Goal: Information Seeking & Learning: Learn about a topic

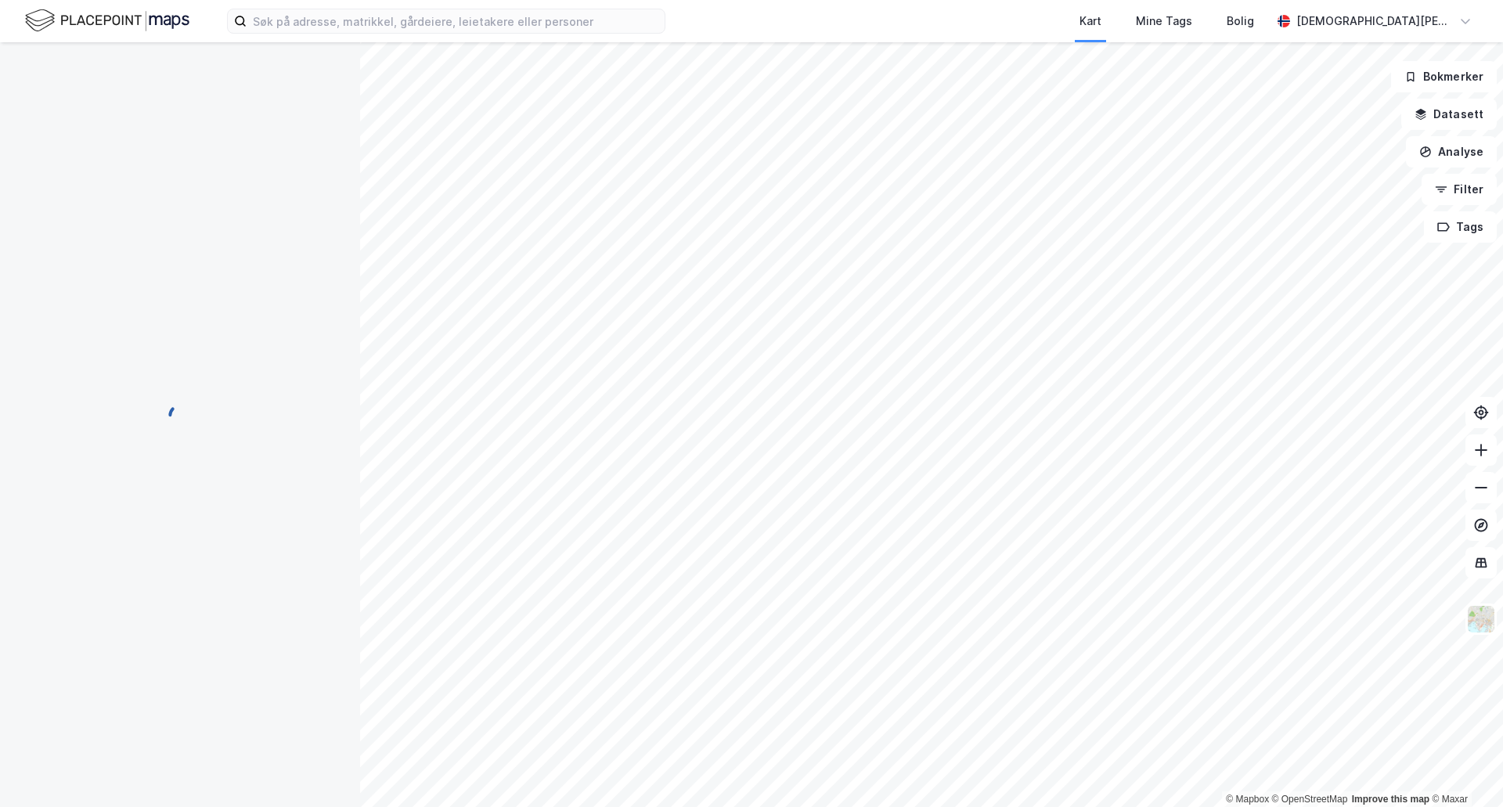
scroll to position [3, 0]
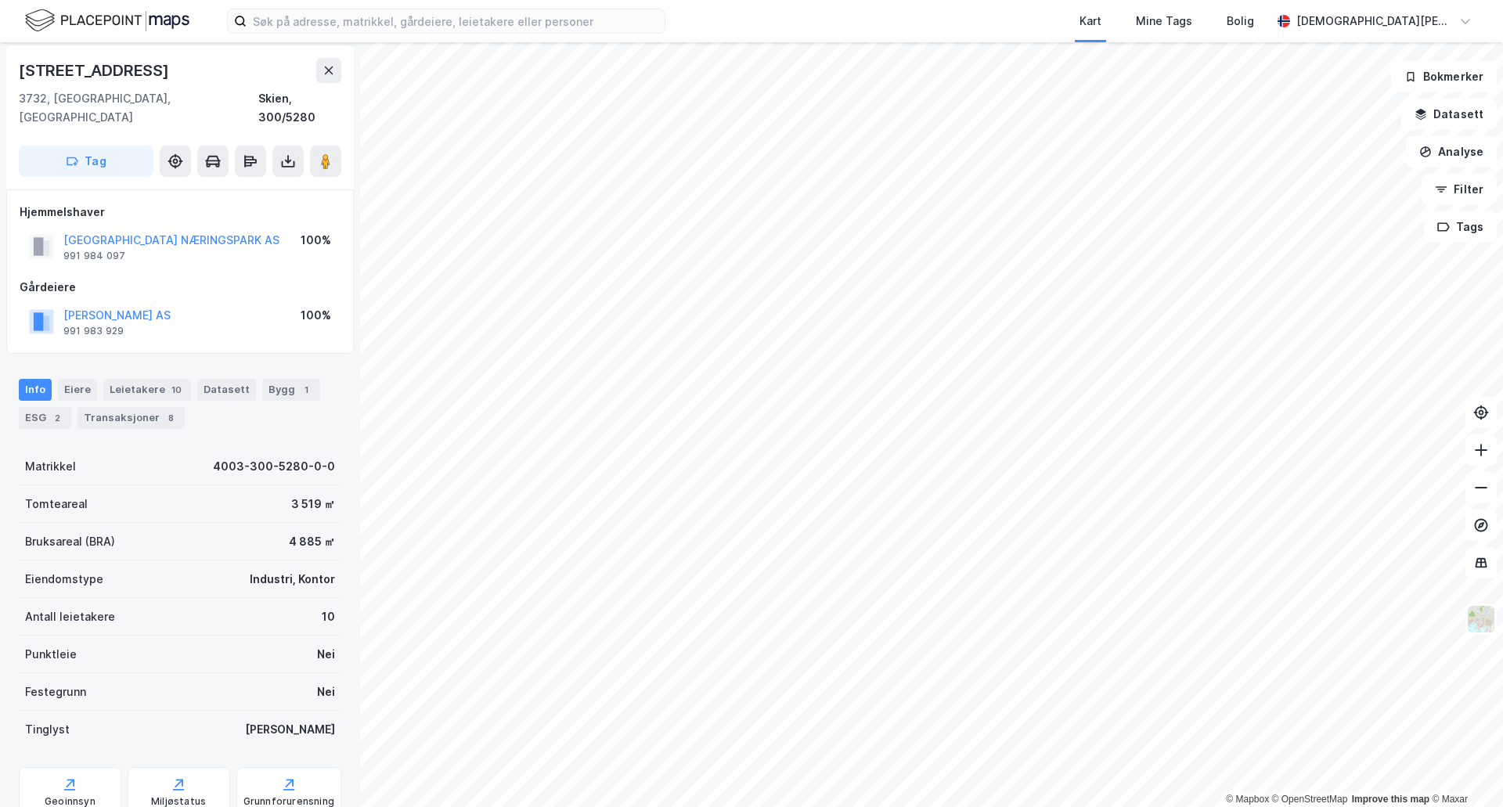
scroll to position [3, 0]
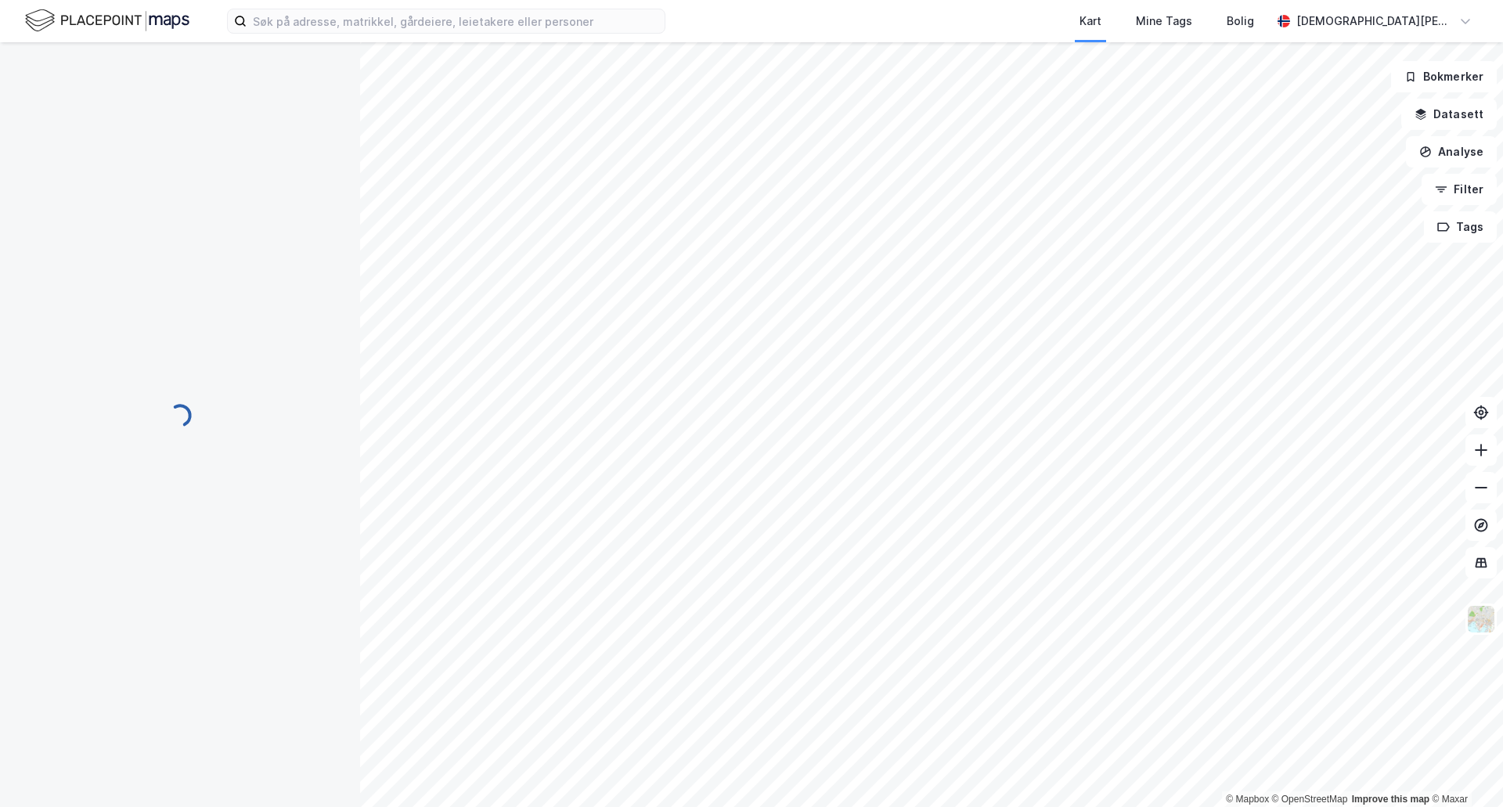
scroll to position [3, 0]
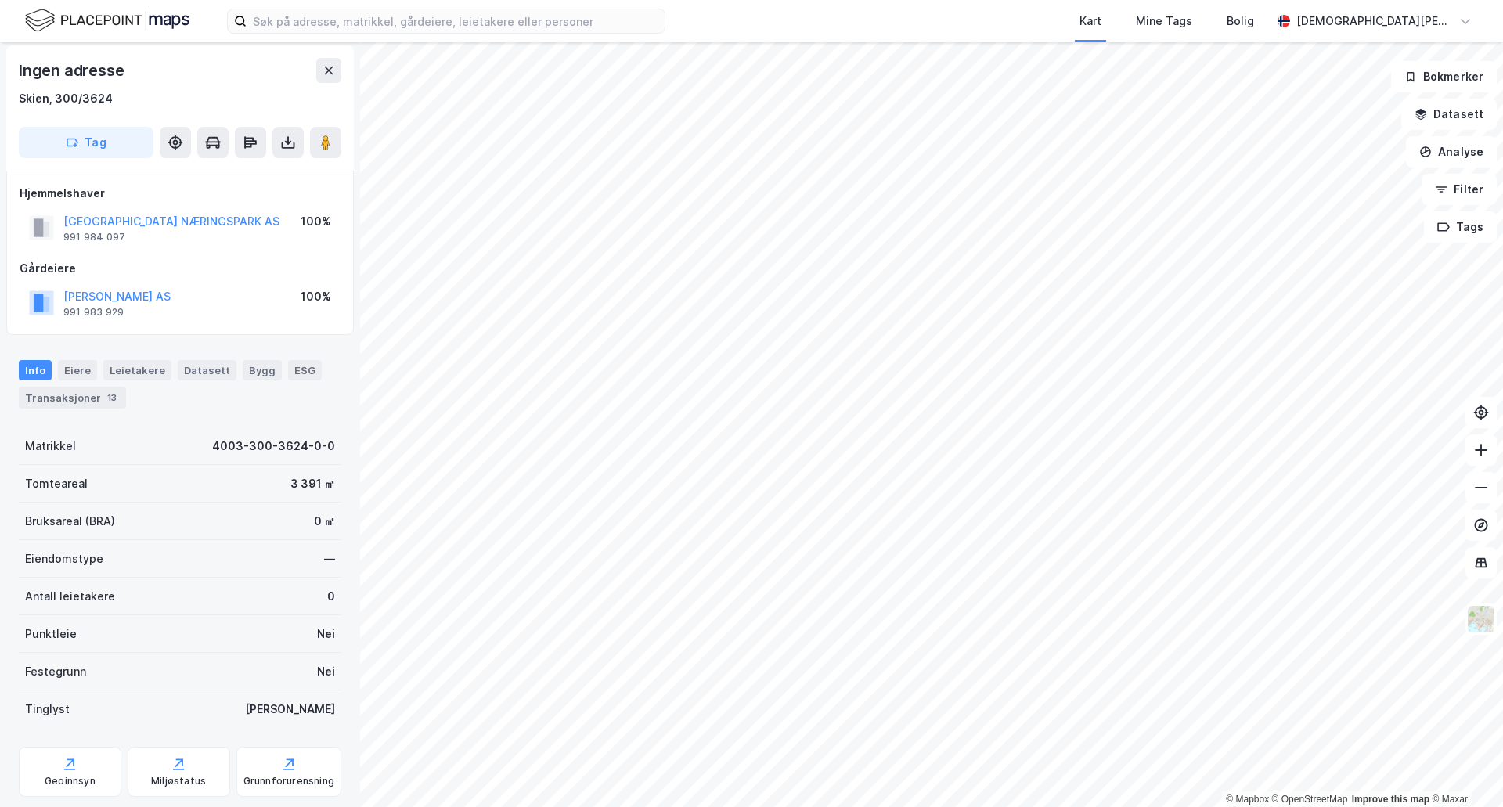
scroll to position [3, 0]
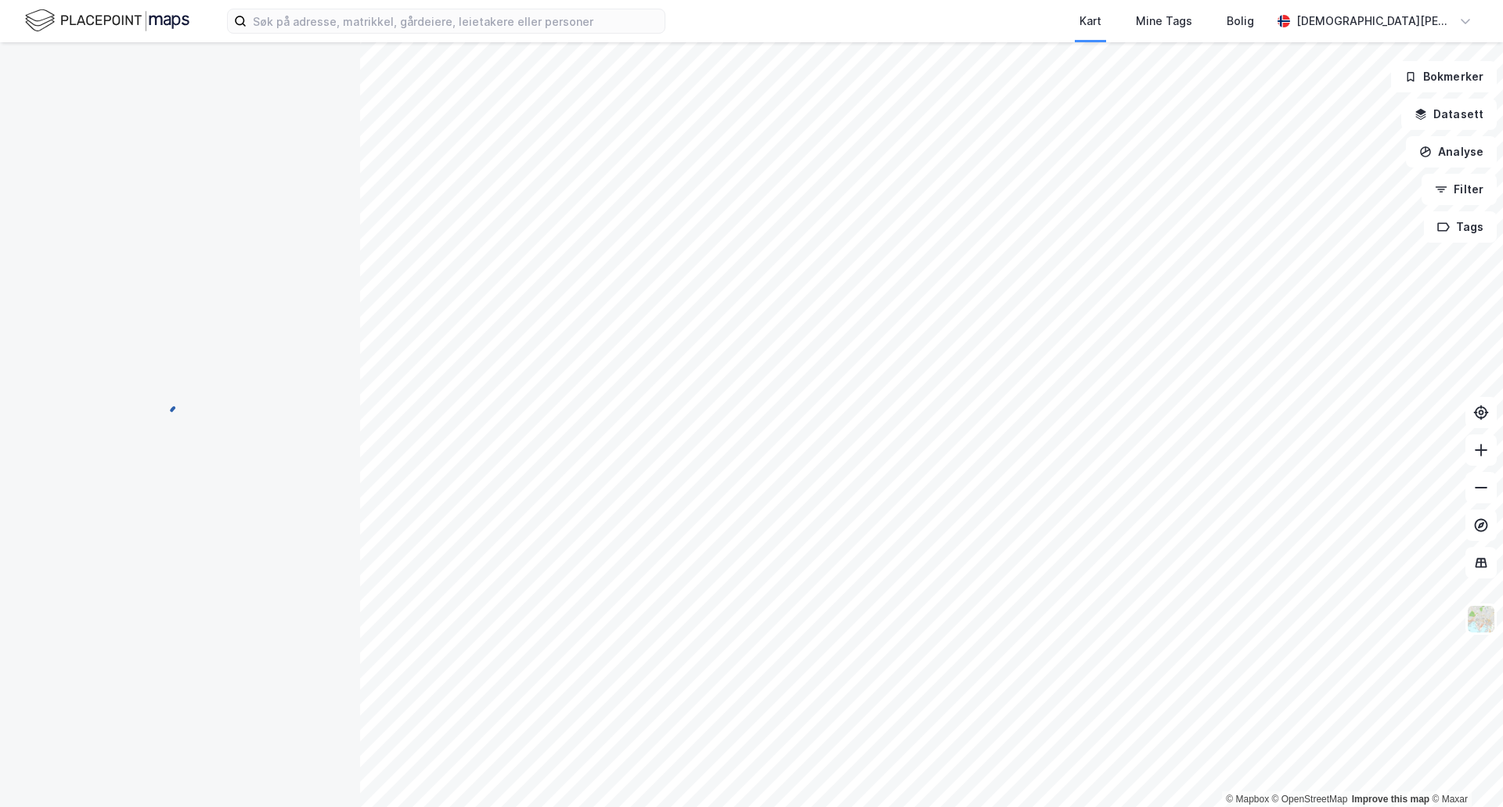
scroll to position [3, 0]
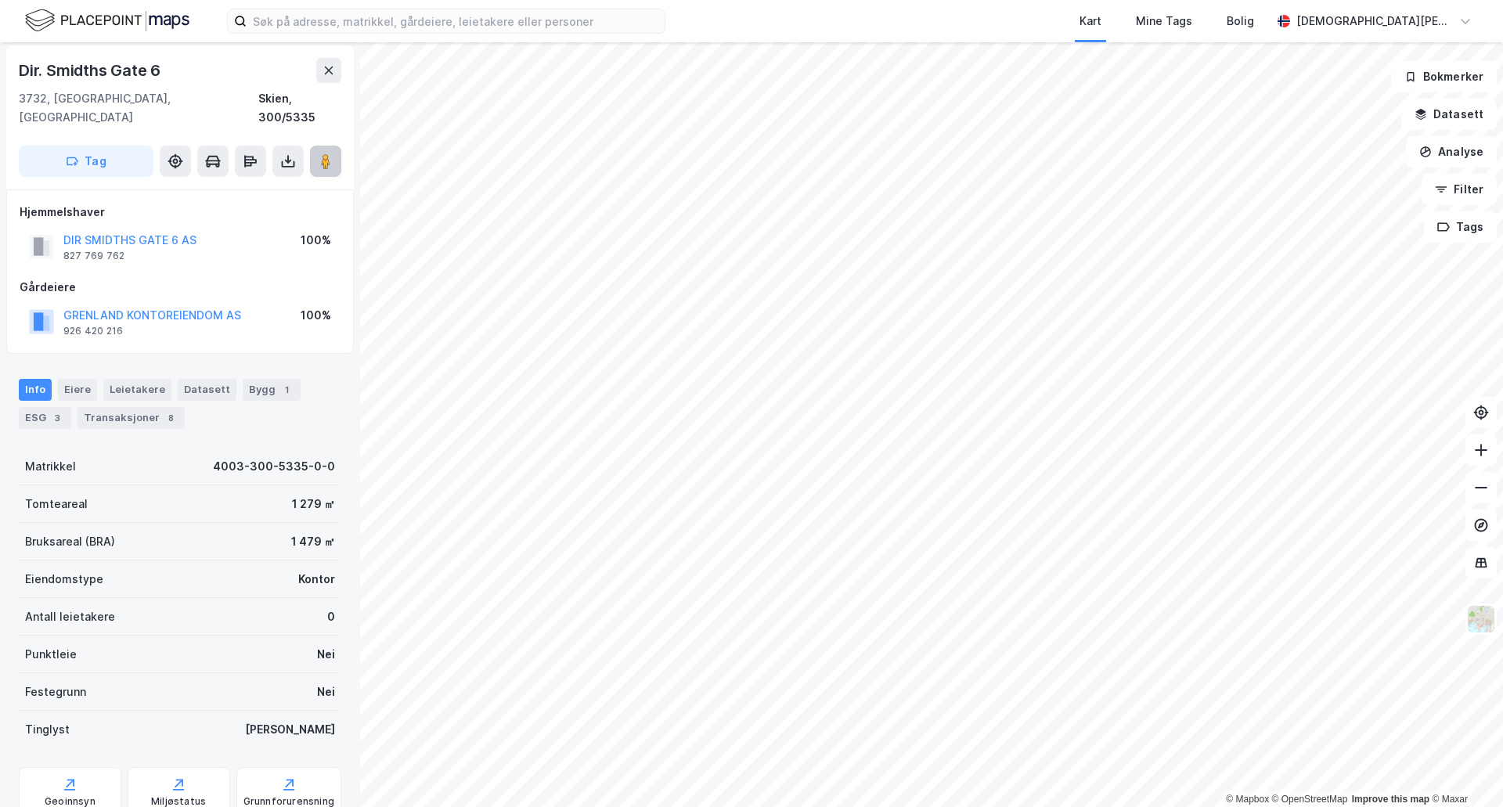
click at [330, 153] on image at bounding box center [325, 161] width 9 height 16
